Goal: Information Seeking & Learning: Learn about a topic

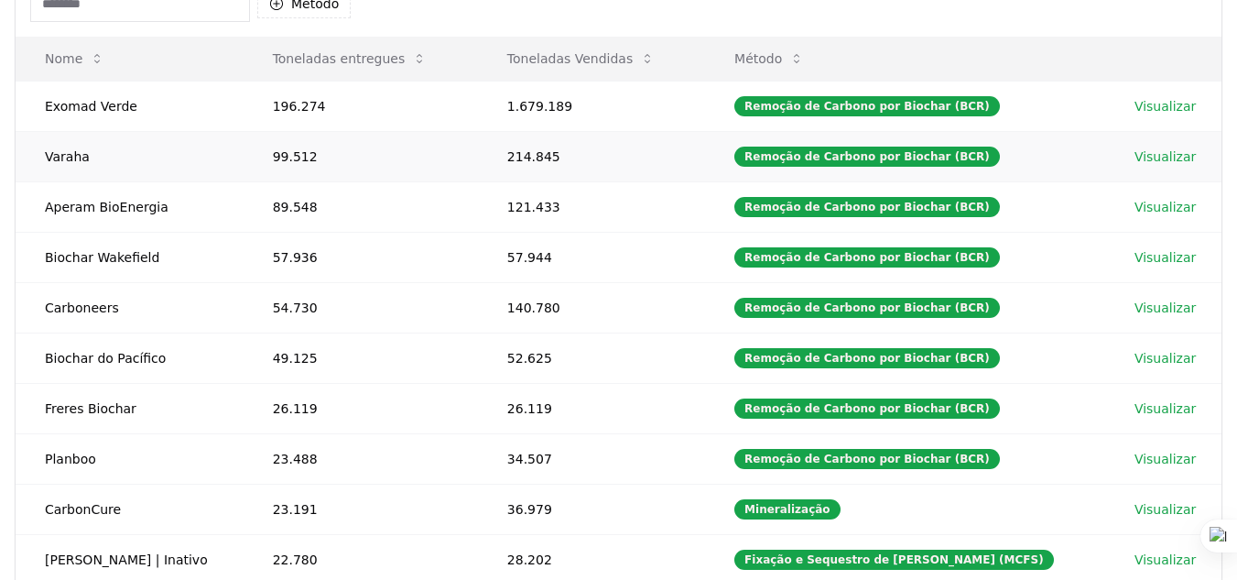
scroll to position [498, 0]
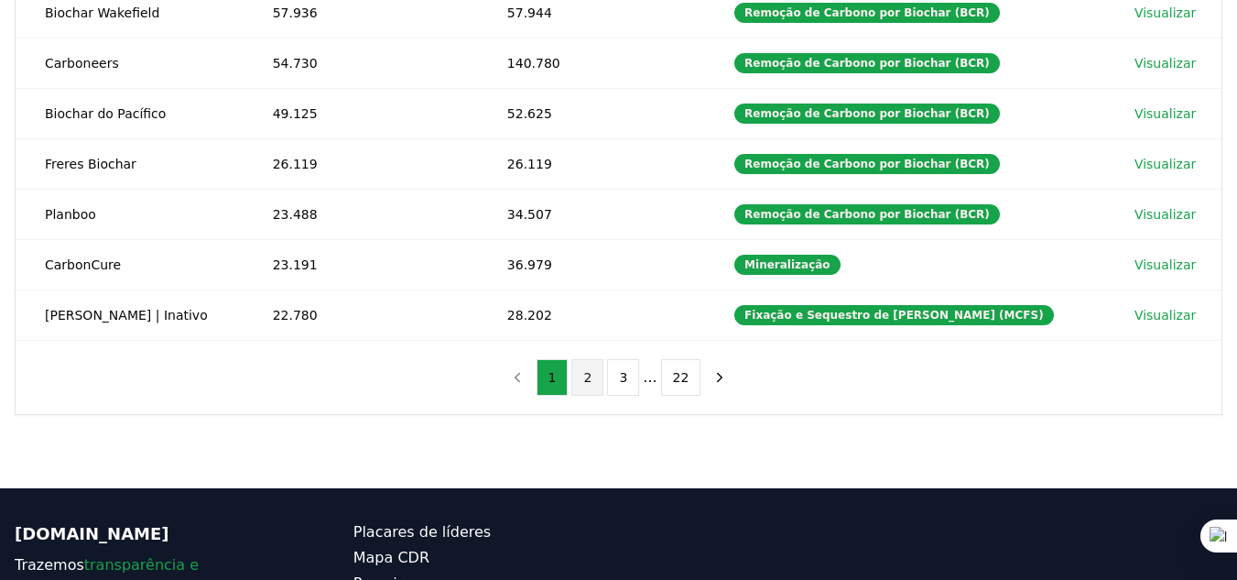
click at [592, 385] on font "2" at bounding box center [587, 377] width 8 height 15
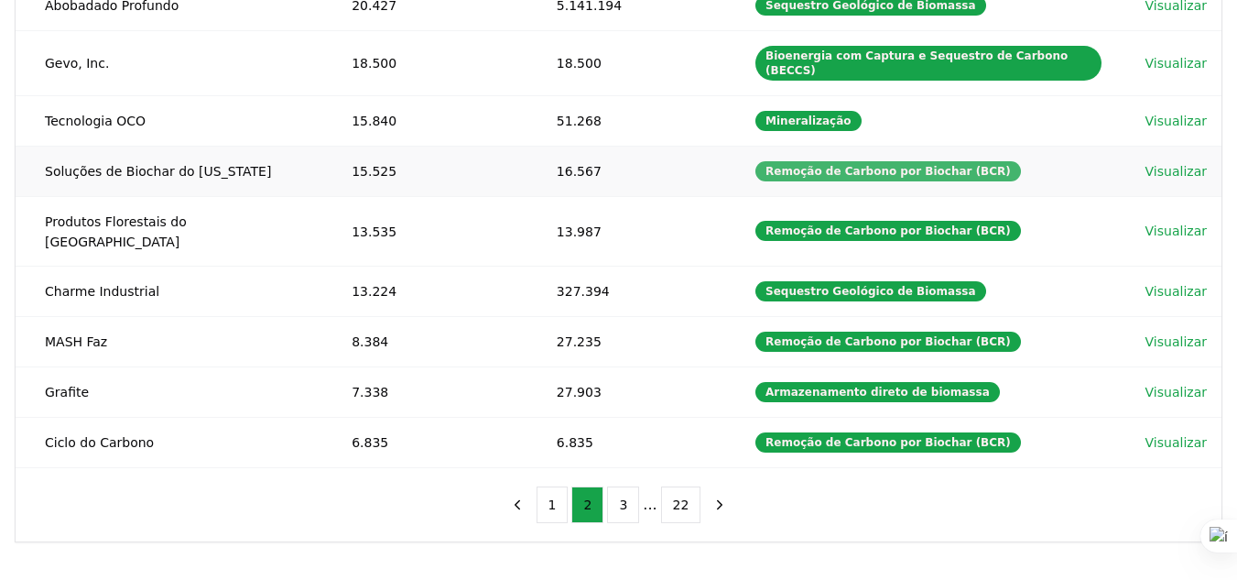
scroll to position [407, 0]
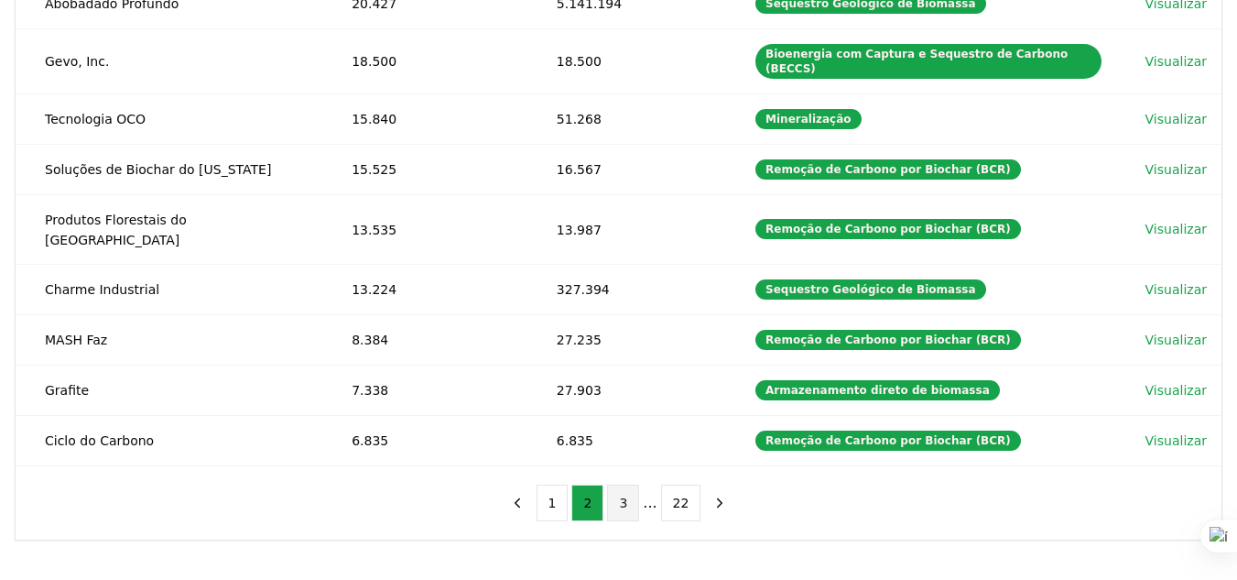
click at [620, 484] on button "3" at bounding box center [623, 502] width 32 height 37
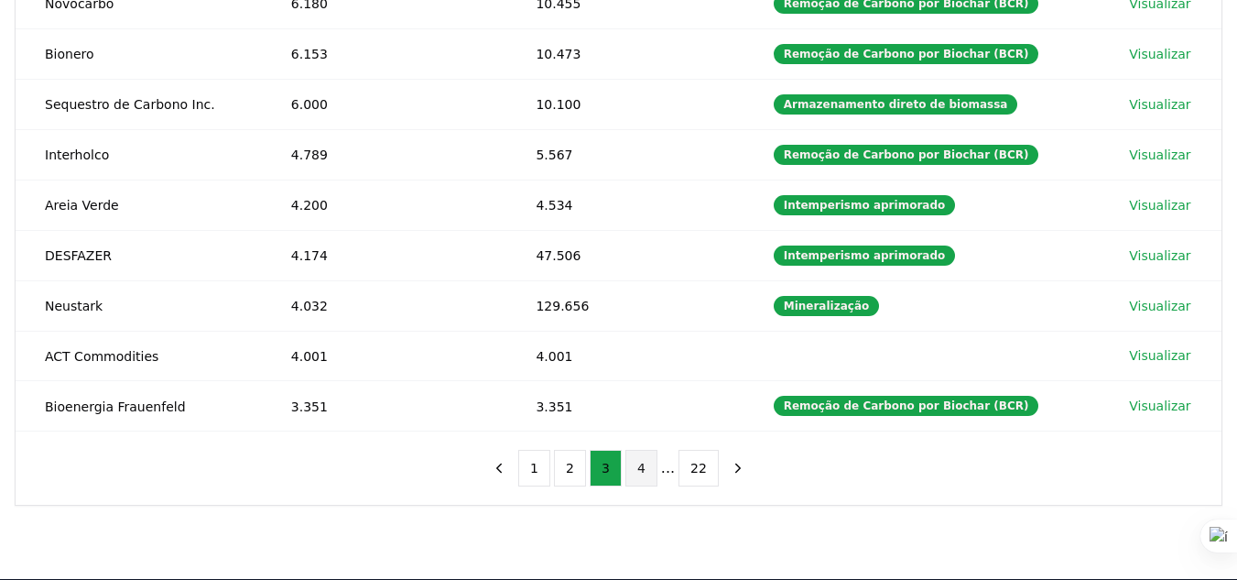
click at [639, 467] on font "4" at bounding box center [641, 468] width 8 height 15
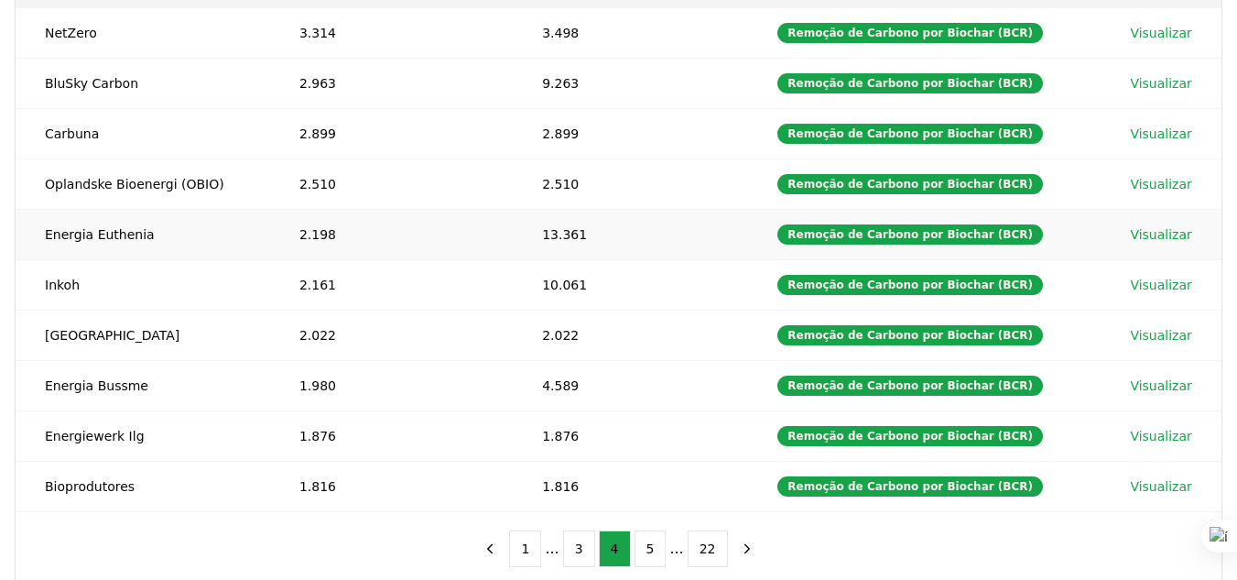
scroll to position [223, 0]
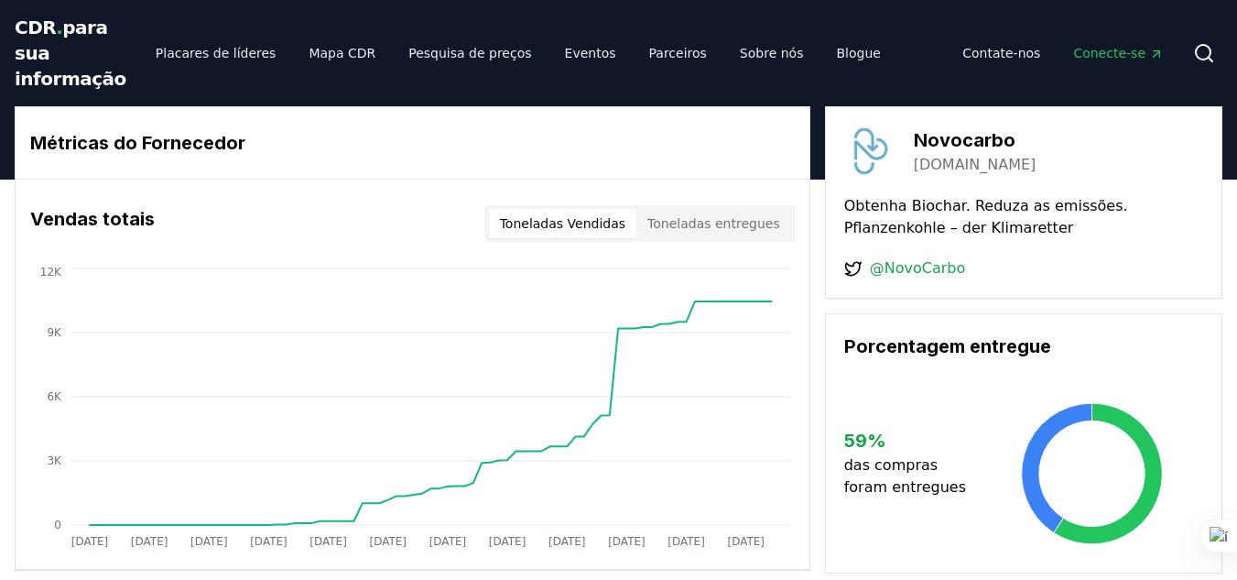
click at [966, 170] on font "[DOMAIN_NAME]" at bounding box center [975, 164] width 123 height 17
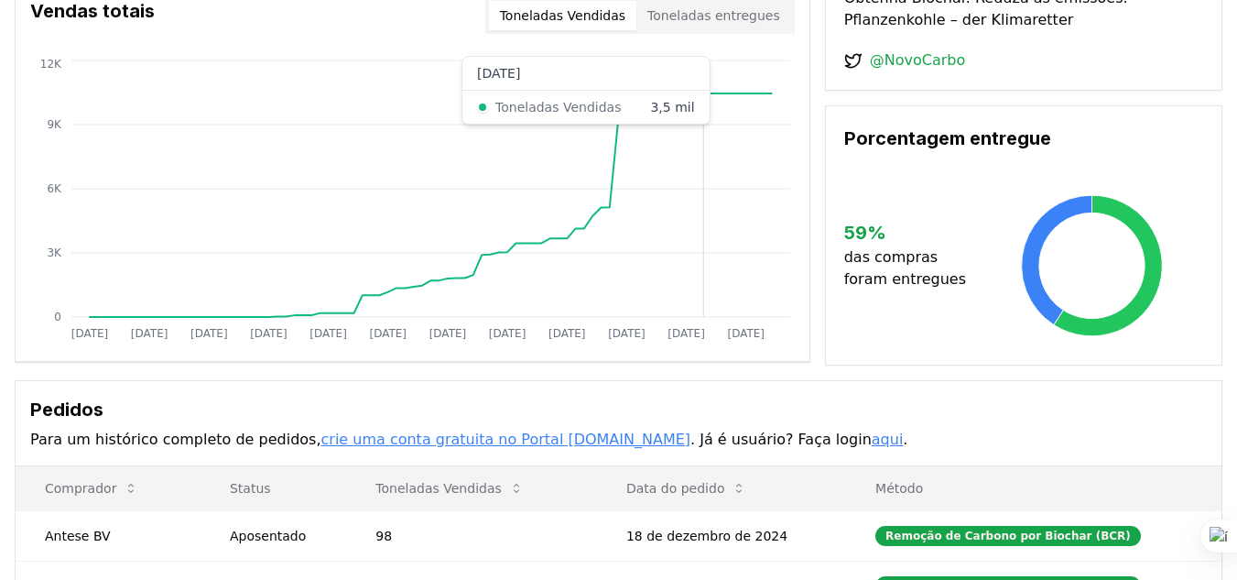
scroll to position [366, 0]
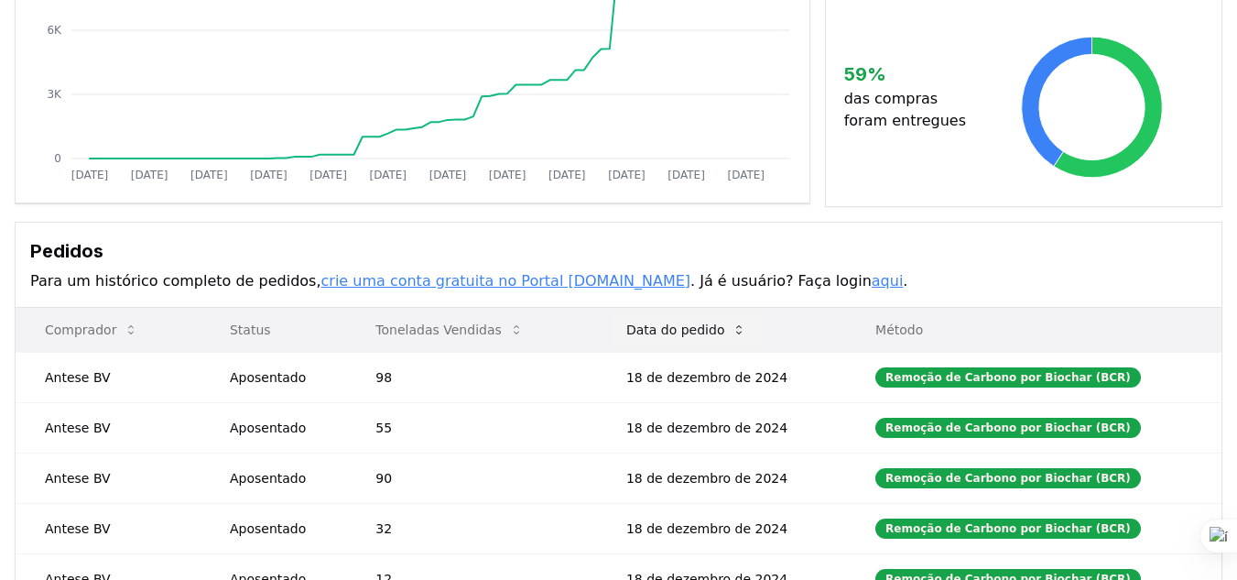
click at [686, 337] on font "Data do pedido" at bounding box center [675, 329] width 99 height 15
click at [686, 333] on font "Data do pedido" at bounding box center [675, 329] width 99 height 15
click at [746, 333] on icon at bounding box center [739, 329] width 15 height 15
click at [746, 325] on icon at bounding box center [739, 329] width 15 height 15
